Goal: Use online tool/utility: Utilize a website feature to perform a specific function

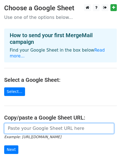
click at [30, 123] on input "url" at bounding box center [59, 128] width 110 height 11
paste input "[URL][DOMAIN_NAME]"
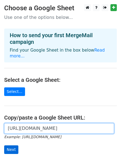
type input "https://docs.google.com/spreadsheets/d/12PEtNsMMC0Mrz7IMc96DSrnddVijeEQF90XR3RU…"
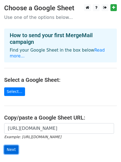
scroll to position [0, 0]
click at [7, 147] on input "Next" at bounding box center [11, 149] width 14 height 9
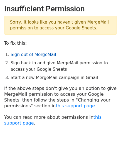
click at [25, 56] on link "Sign out of MergeMail" at bounding box center [33, 54] width 45 height 5
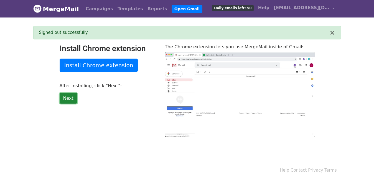
click at [65, 96] on link "Next" at bounding box center [68, 98] width 17 height 11
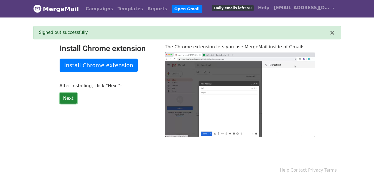
type input "26.24"
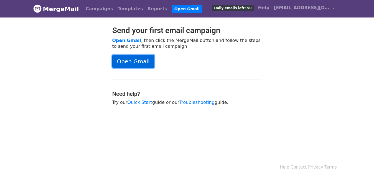
click at [139, 62] on link "Open Gmail" at bounding box center [133, 61] width 42 height 13
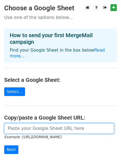
click at [31, 123] on input "url" at bounding box center [59, 128] width 110 height 11
type input "https://docs.google.com/spreadsheets/d/12PEtNsMMC0Mrz7IMc96DSrnddVijeEQF90XR3RU…"
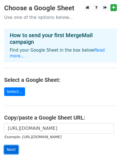
click at [12, 145] on input "Next" at bounding box center [11, 149] width 14 height 9
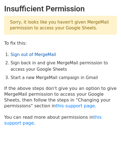
click at [29, 53] on link "Sign out of MergeMail" at bounding box center [33, 54] width 45 height 5
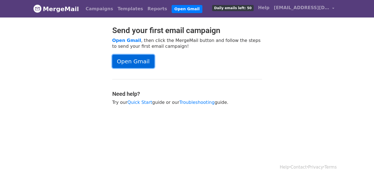
click at [124, 60] on link "Open Gmail" at bounding box center [133, 61] width 42 height 13
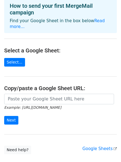
scroll to position [60, 0]
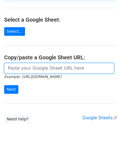
paste input "https://docs.google.com/spreadsheets/d/12PEtNsMMC0Mrz7IMc96DSrnddVijeEQF90XR3RU…"
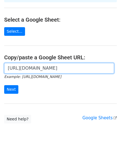
scroll to position [0, 123]
type input "[URL][DOMAIN_NAME]"
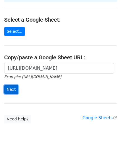
scroll to position [0, 0]
click at [9, 85] on input "Next" at bounding box center [11, 89] width 14 height 9
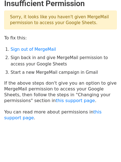
scroll to position [14, 0]
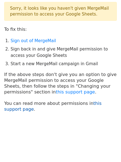
click at [91, 105] on link "this support page" at bounding box center [52, 106] width 97 height 11
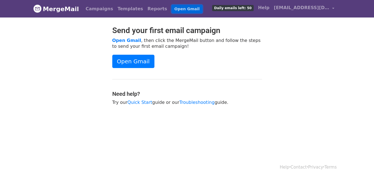
click at [172, 7] on link "Open Gmail" at bounding box center [187, 9] width 31 height 8
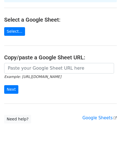
scroll to position [60, 0]
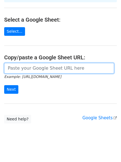
click at [32, 65] on input "url" at bounding box center [59, 68] width 110 height 11
paste input "https://docs.google.com/spreadsheets/d/12PEtNsMMC0Mrz7IMc96DSrnddVijeEQF90XR3RU…"
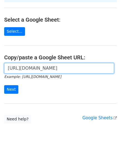
scroll to position [0, 123]
type input "https://docs.google.com/spreadsheets/d/12PEtNsMMC0Mrz7IMc96DSrnddVijeEQF90XR3RU…"
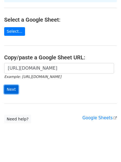
scroll to position [0, 0]
click at [11, 85] on input "Next" at bounding box center [11, 89] width 14 height 9
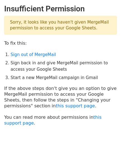
scroll to position [14, 0]
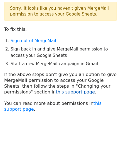
click at [55, 93] on link "this support page" at bounding box center [74, 91] width 39 height 5
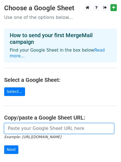
click at [20, 123] on input "url" at bounding box center [59, 128] width 110 height 11
paste input "https://docs.google.com/spreadsheets/d/12PEtNsMMC0Mrz7IMc96DSrnddVijeEQF90XR3RU…"
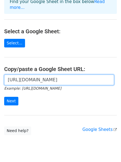
scroll to position [60, 0]
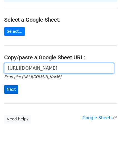
type input "https://docs.google.com/spreadsheets/d/12PEtNsMMC0Mrz7IMc96DSrnddVijeEQF90XR3RU…"
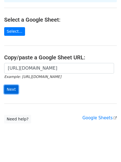
scroll to position [0, 0]
click at [9, 85] on input "Next" at bounding box center [11, 89] width 14 height 9
